Goal: Task Accomplishment & Management: Manage account settings

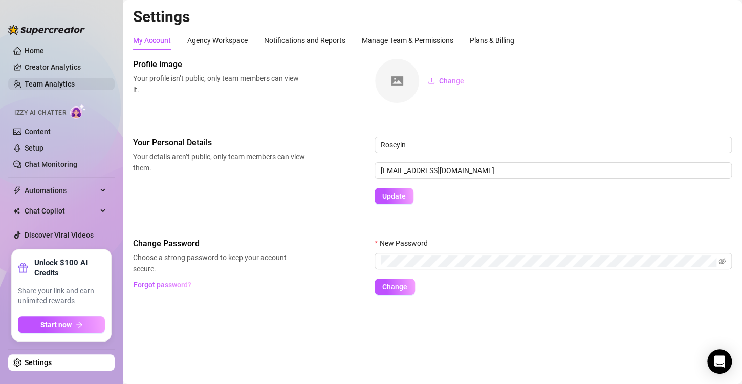
click at [45, 80] on link "Team Analytics" at bounding box center [50, 84] width 50 height 8
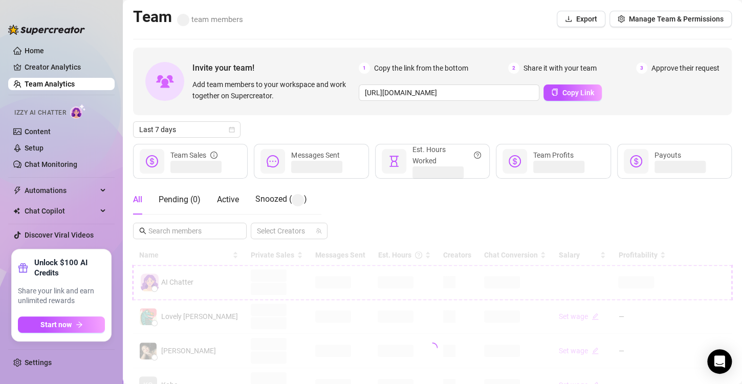
scroll to position [102, 0]
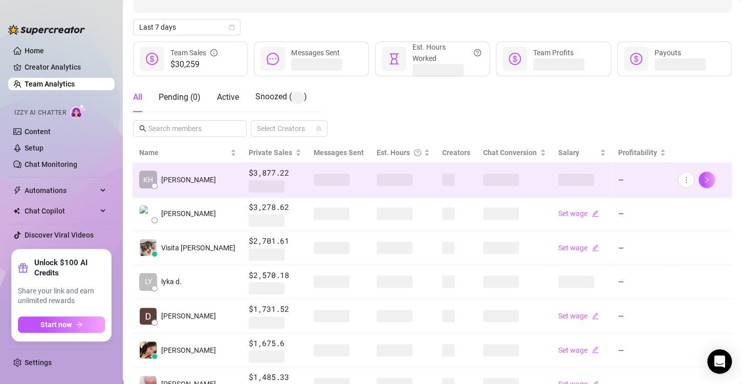
click at [377, 184] on span at bounding box center [395, 180] width 36 height 12
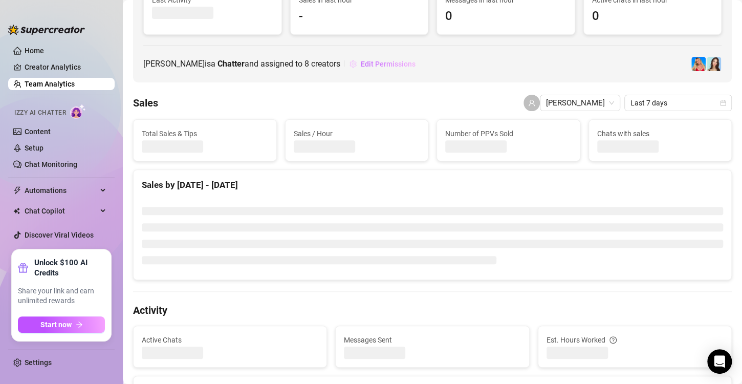
click at [361, 66] on span "Edit Permissions" at bounding box center [388, 64] width 55 height 8
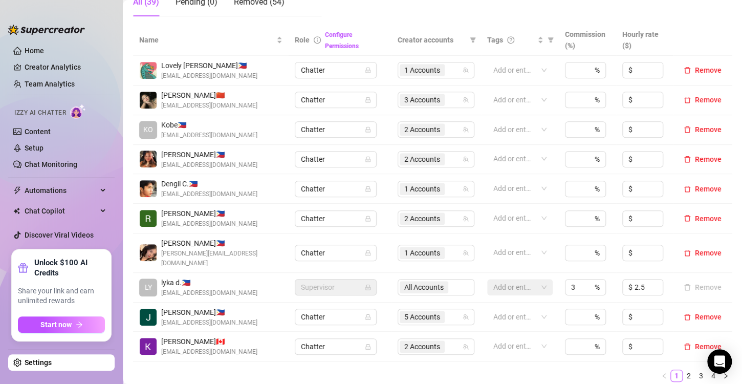
scroll to position [358, 0]
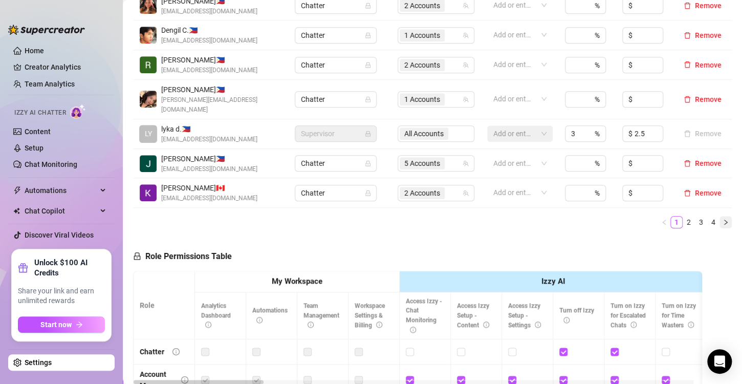
click at [723, 219] on icon "right" at bounding box center [726, 222] width 6 height 6
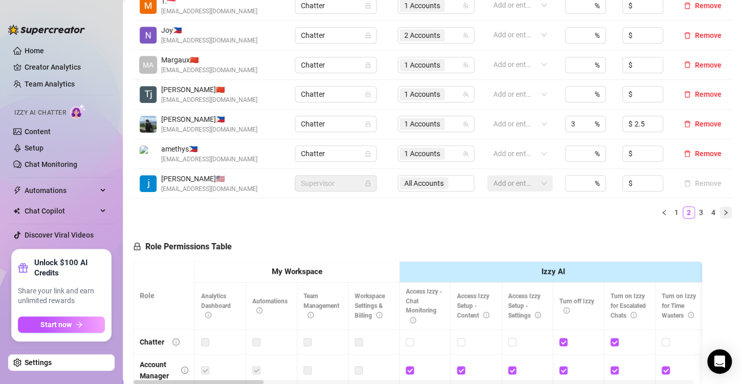
click at [723, 211] on icon "right" at bounding box center [726, 212] width 6 height 6
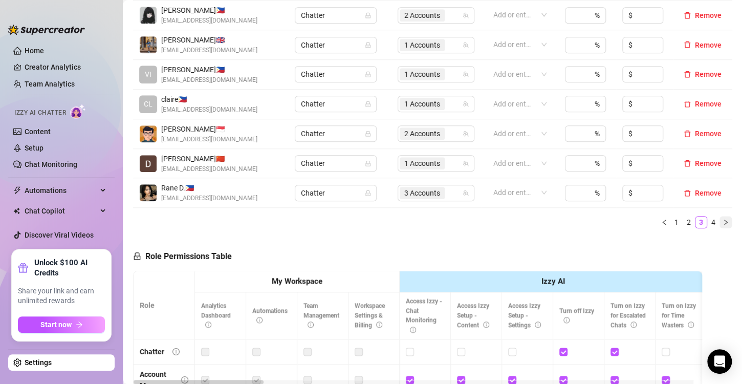
click at [723, 219] on icon "right" at bounding box center [726, 222] width 6 height 6
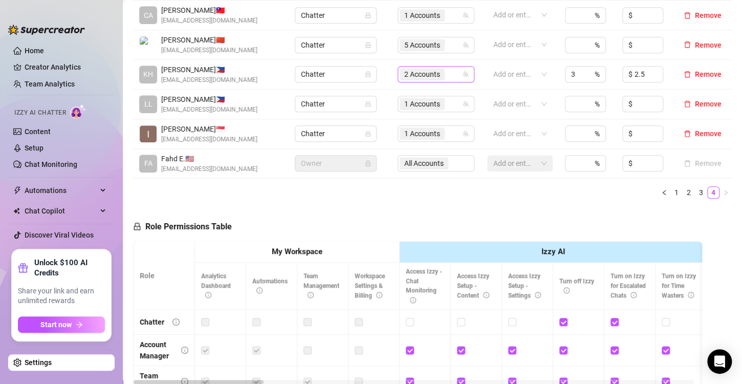
click at [406, 69] on span "2 Accounts" at bounding box center [422, 74] width 36 height 11
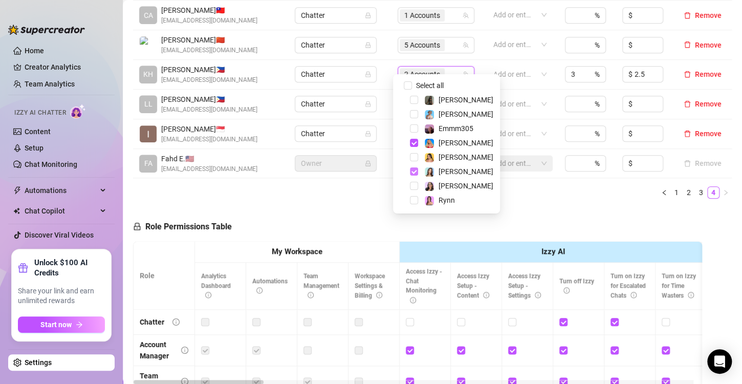
click at [414, 172] on span "Select tree node" at bounding box center [414, 171] width 8 height 8
click at [548, 207] on div "Role Permissions Table Role My Workspace Izzy AI OnlyFans Side Menu OnlyFans Ch…" at bounding box center [417, 354] width 569 height 295
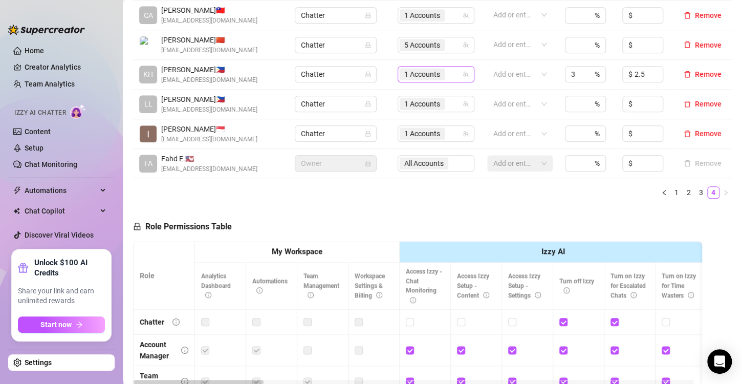
click at [417, 69] on span "1 Accounts" at bounding box center [422, 74] width 36 height 11
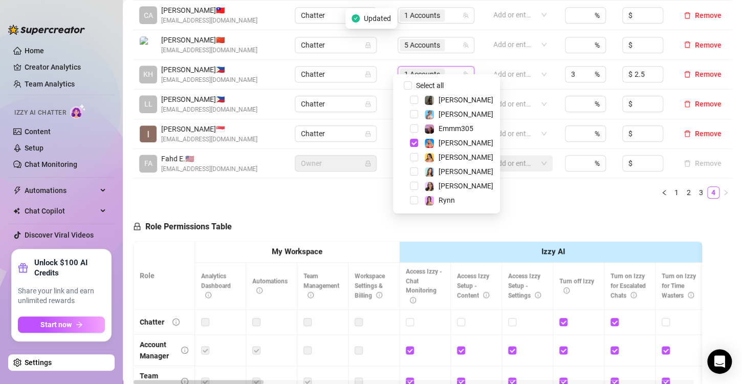
click at [536, 207] on div "Role Permissions Table Role My Workspace Izzy AI OnlyFans Side Menu OnlyFans Ch…" at bounding box center [417, 354] width 569 height 295
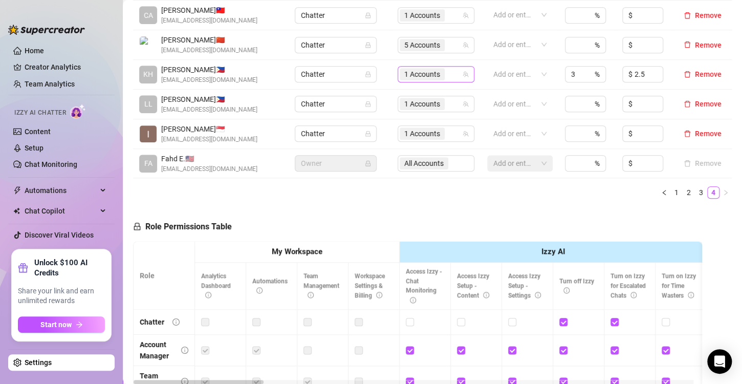
click at [408, 69] on span "1 Accounts" at bounding box center [422, 74] width 36 height 11
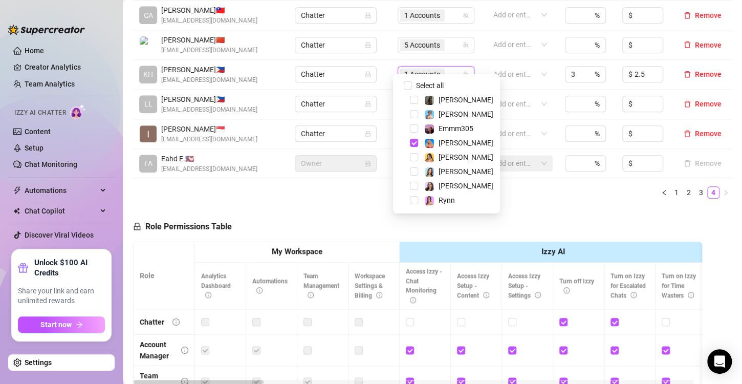
click at [550, 207] on div "Role Permissions Table Role My Workspace Izzy AI OnlyFans Side Menu OnlyFans Ch…" at bounding box center [417, 354] width 569 height 295
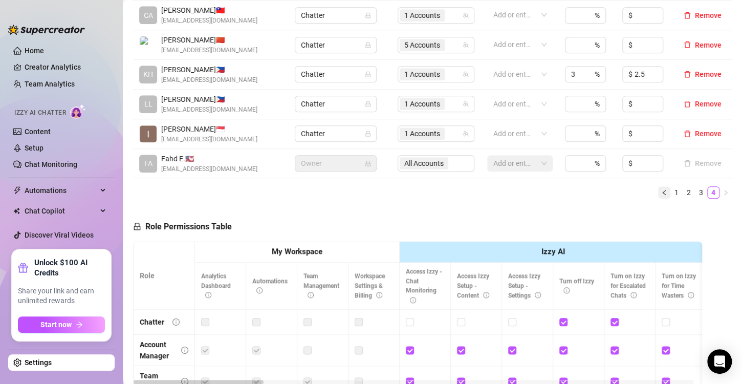
click at [658, 186] on button "button" at bounding box center [664, 192] width 12 height 12
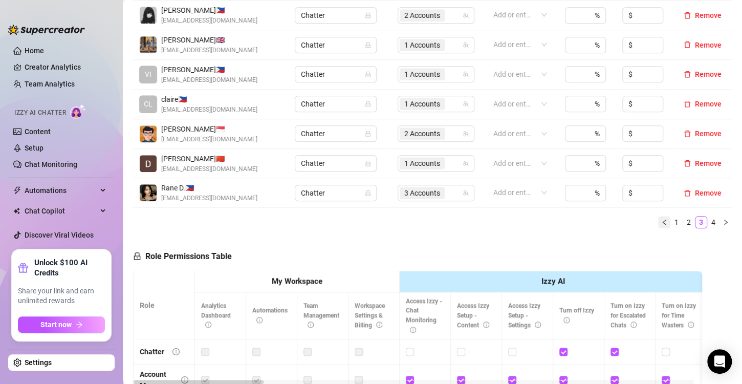
click at [662, 220] on icon "left" at bounding box center [663, 222] width 3 height 5
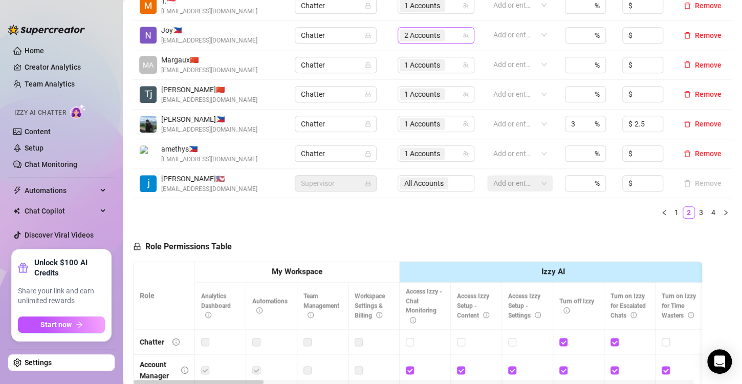
click at [408, 39] on span "2 Accounts" at bounding box center [422, 35] width 36 height 11
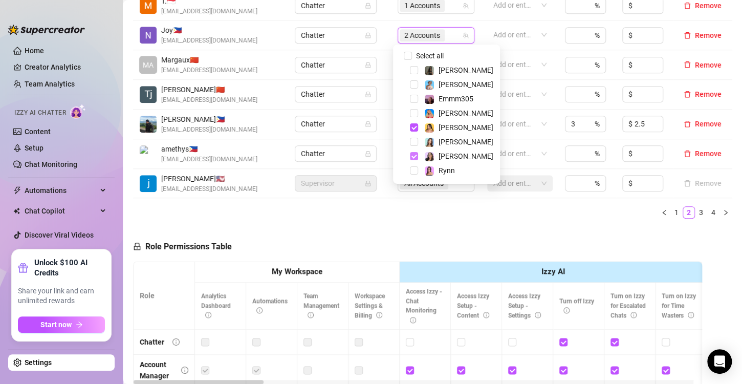
click at [415, 158] on span "Select tree node" at bounding box center [414, 156] width 8 height 8
click at [451, 223] on div "Name Role Configure Permissions Creator accounts Tags Commission (%) Hourly rat…" at bounding box center [432, 49] width 599 height 356
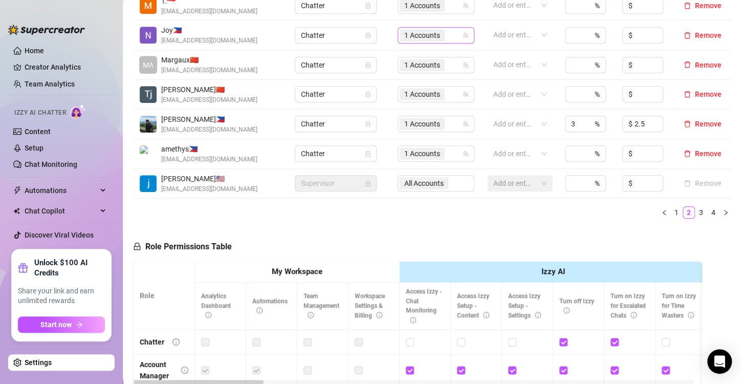
click at [404, 37] on span "1 Accounts" at bounding box center [422, 35] width 36 height 11
click at [496, 220] on div "Name Role Configure Permissions Creator accounts Tags Commission (%) Hourly rat…" at bounding box center [432, 49] width 599 height 356
click at [662, 213] on icon "left" at bounding box center [663, 212] width 3 height 5
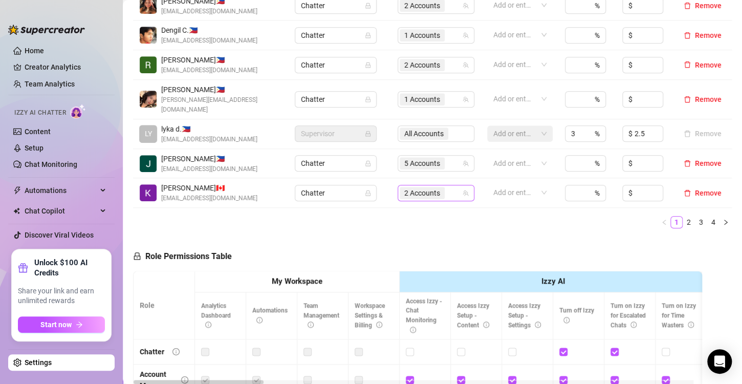
click at [414, 187] on span "2 Accounts" at bounding box center [422, 192] width 36 height 11
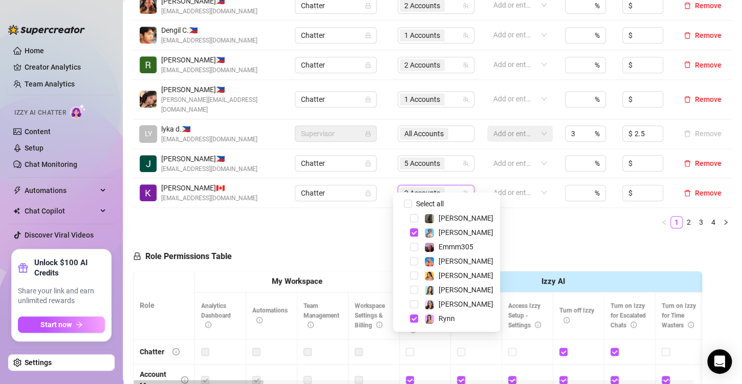
click at [530, 216] on ul "1 2 3 4" at bounding box center [432, 222] width 599 height 12
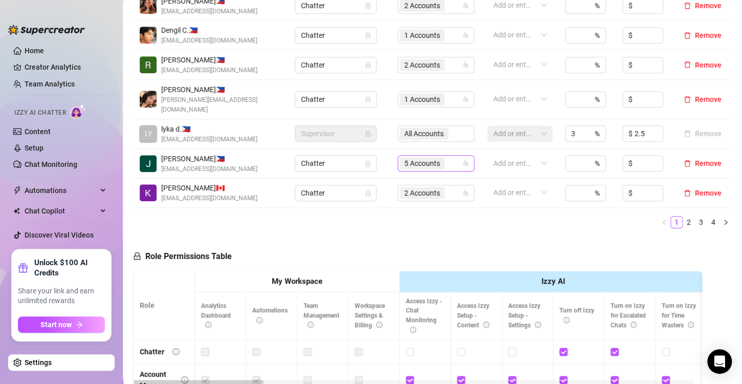
click at [477, 105] on tbody "Lovely [PERSON_NAME] 🇵🇭 [EMAIL_ADDRESS][DOMAIN_NAME] Chatter 1 Accounts Add or …" at bounding box center [432, 55] width 599 height 306
click at [358, 222] on div "Name Role Configure Permissions Creator accounts Tags Commission (%) Hourly rat…" at bounding box center [432, 53] width 599 height 365
click at [428, 158] on span "5 Accounts" at bounding box center [422, 163] width 36 height 11
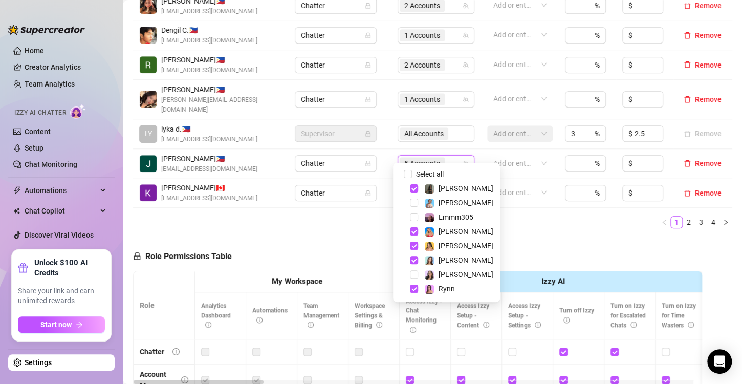
click at [545, 219] on div "Name Role Configure Permissions Creator accounts Tags Commission (%) Hourly rat…" at bounding box center [432, 53] width 599 height 365
click at [406, 158] on span "5 Accounts" at bounding box center [422, 163] width 36 height 11
click at [536, 236] on div "Role Permissions Table Role My Workspace Izzy AI OnlyFans Side Menu OnlyFans Ch…" at bounding box center [417, 383] width 569 height 295
